Goal: Task Accomplishment & Management: Manage account settings

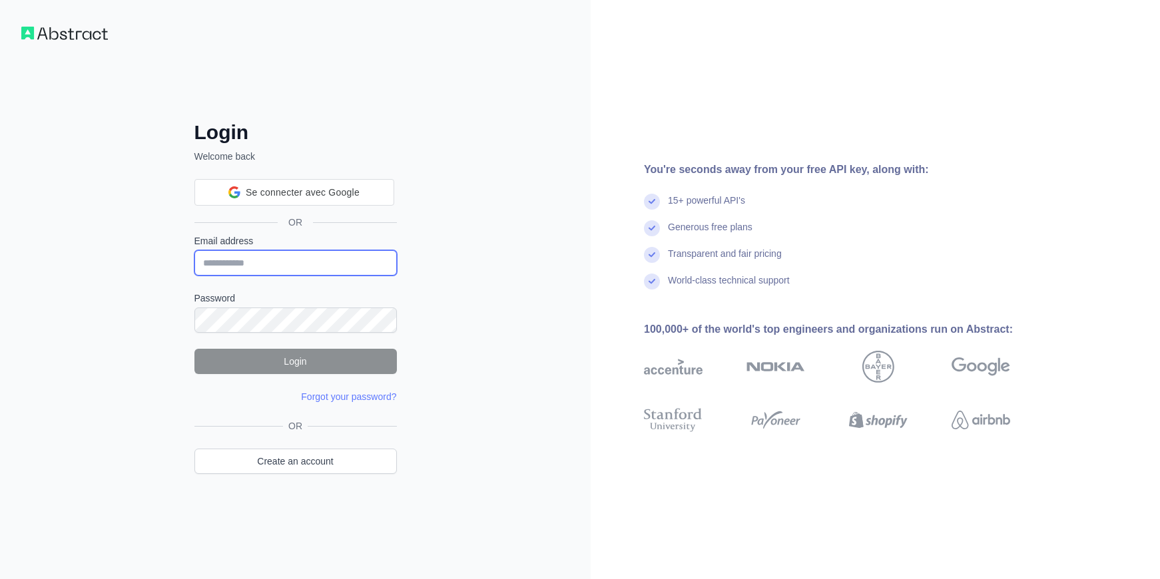
type input "**********"
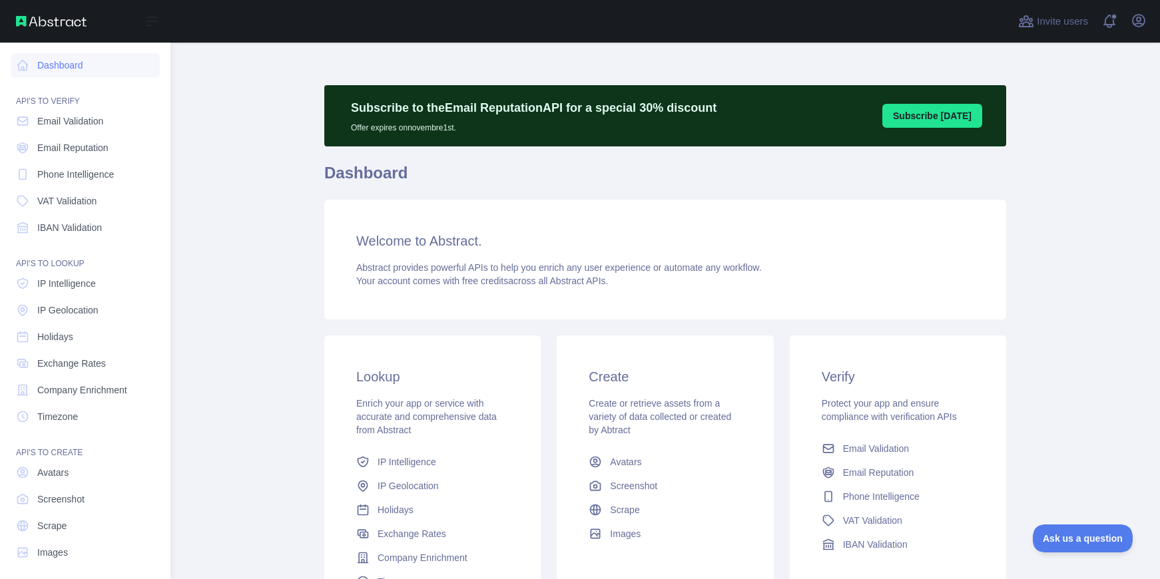
scroll to position [7, 0]
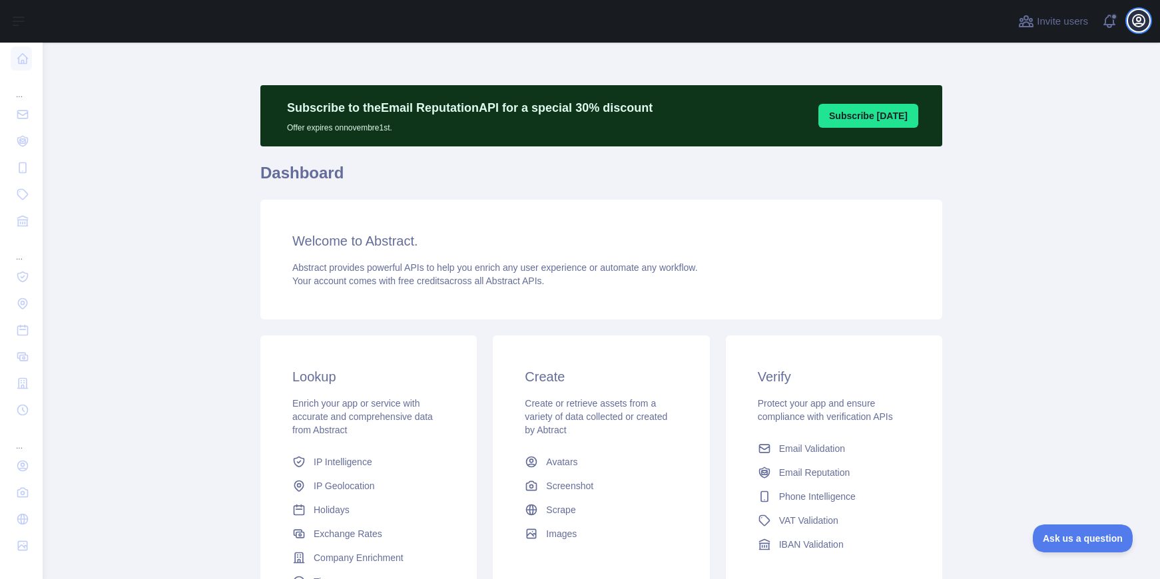
click at [1137, 19] on icon "button" at bounding box center [1138, 21] width 16 height 16
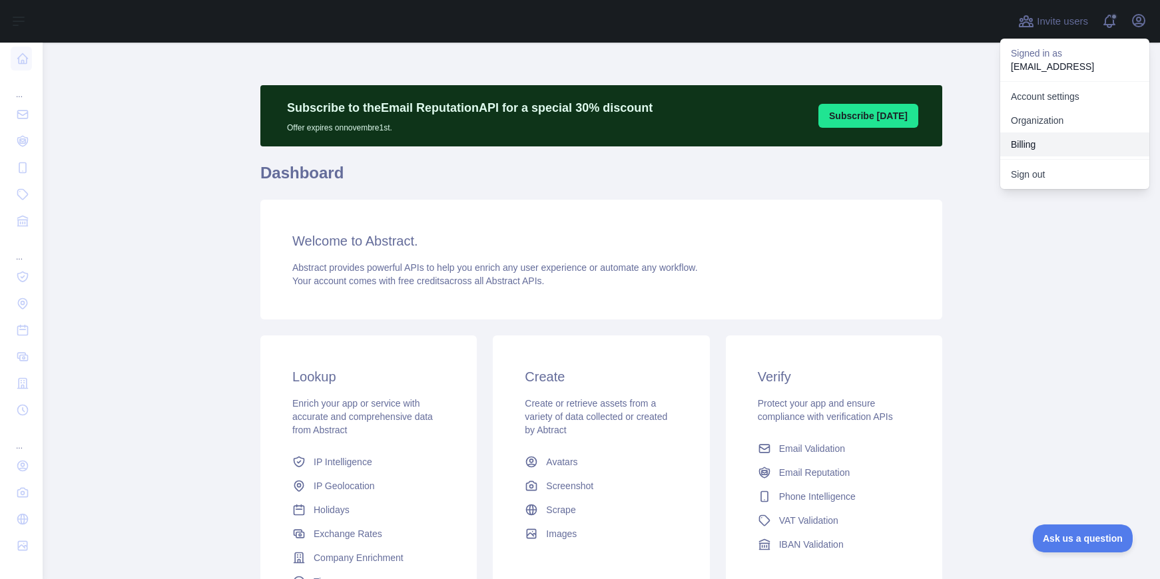
click at [1024, 143] on button "Billing" at bounding box center [1074, 144] width 149 height 24
